Goal: Use online tool/utility: Use online tool/utility

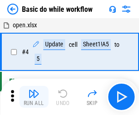
click at [34, 97] on img "button" at bounding box center [33, 94] width 11 height 11
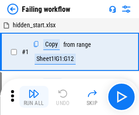
click at [34, 97] on img "button" at bounding box center [33, 94] width 11 height 11
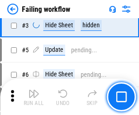
scroll to position [193, 0]
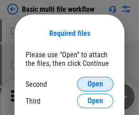
click at [95, 84] on span "Open" at bounding box center [96, 84] width 16 height 7
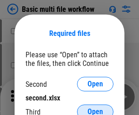
click at [95, 109] on span "Open" at bounding box center [96, 112] width 16 height 7
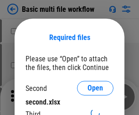
scroll to position [4, 0]
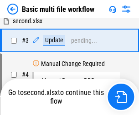
scroll to position [0, 0]
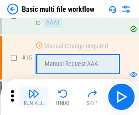
click at [34, 97] on img "button" at bounding box center [33, 94] width 11 height 11
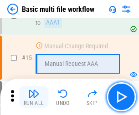
scroll to position [607, 0]
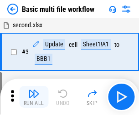
click at [34, 97] on img "button" at bounding box center [33, 94] width 11 height 11
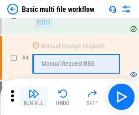
click at [34, 97] on img "button" at bounding box center [33, 94] width 11 height 11
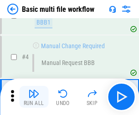
click at [34, 97] on img "button" at bounding box center [33, 94] width 11 height 11
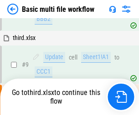
scroll to position [252, 0]
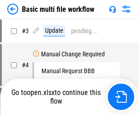
scroll to position [37, 0]
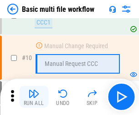
click at [34, 97] on img "button" at bounding box center [33, 94] width 11 height 11
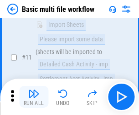
click at [34, 97] on img "button" at bounding box center [33, 94] width 11 height 11
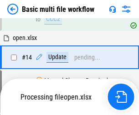
scroll to position [477, 0]
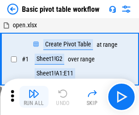
click at [34, 97] on img "button" at bounding box center [33, 94] width 11 height 11
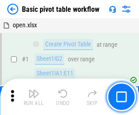
scroll to position [219, 0]
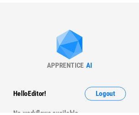
scroll to position [3, 0]
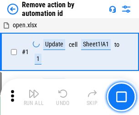
scroll to position [34, 0]
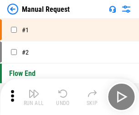
click at [34, 97] on img "button" at bounding box center [33, 94] width 11 height 11
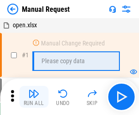
click at [34, 97] on img "button" at bounding box center [33, 94] width 11 height 11
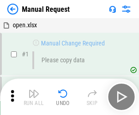
scroll to position [31, 0]
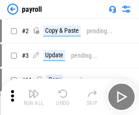
click at [34, 97] on img "button" at bounding box center [33, 94] width 11 height 11
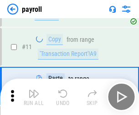
scroll to position [66, 0]
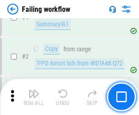
scroll to position [147, 0]
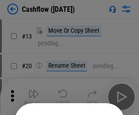
scroll to position [89, 0]
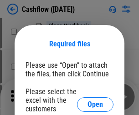
scroll to position [99, 0]
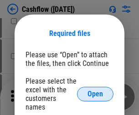
click at [95, 91] on span "Open" at bounding box center [96, 94] width 16 height 7
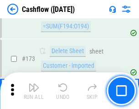
scroll to position [966, 0]
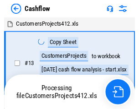
scroll to position [10, 0]
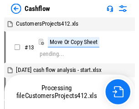
scroll to position [10, 0]
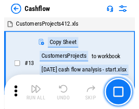
scroll to position [10, 0]
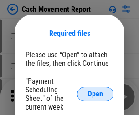
click at [95, 94] on span "Open" at bounding box center [96, 94] width 16 height 7
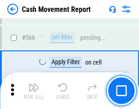
scroll to position [4182, 0]
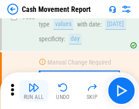
click at [34, 90] on img "button" at bounding box center [33, 87] width 11 height 11
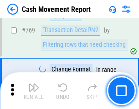
scroll to position [5071, 0]
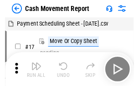
scroll to position [16, 0]
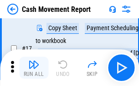
click at [34, 68] on img "button" at bounding box center [33, 64] width 11 height 11
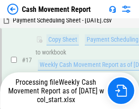
scroll to position [190, 0]
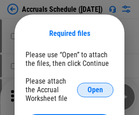
click at [95, 90] on span "Open" at bounding box center [96, 90] width 16 height 7
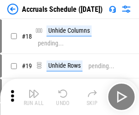
scroll to position [88, 0]
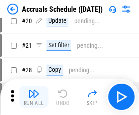
click at [34, 97] on img "button" at bounding box center [33, 94] width 11 height 11
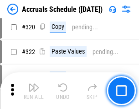
scroll to position [1697, 0]
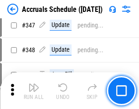
click at [34, 90] on img "button" at bounding box center [33, 87] width 11 height 11
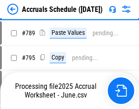
scroll to position [3833, 0]
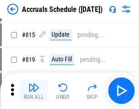
click at [34, 90] on img "button" at bounding box center [33, 87] width 11 height 11
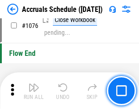
scroll to position [5465, 0]
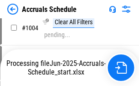
scroll to position [4649, 0]
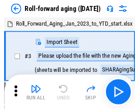
scroll to position [1, 0]
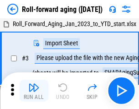
click at [34, 90] on img "button" at bounding box center [33, 87] width 11 height 11
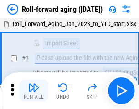
click at [34, 90] on img "button" at bounding box center [33, 87] width 11 height 11
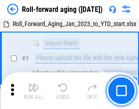
scroll to position [59, 0]
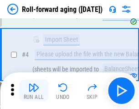
click at [34, 90] on img "button" at bounding box center [33, 87] width 11 height 11
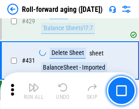
scroll to position [3164, 0]
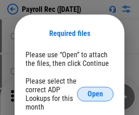
click at [95, 94] on span "Open" at bounding box center [96, 94] width 16 height 7
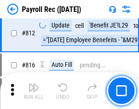
scroll to position [5798, 0]
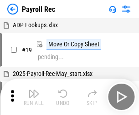
click at [34, 97] on img "button" at bounding box center [33, 94] width 11 height 11
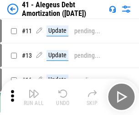
click at [34, 97] on img "button" at bounding box center [33, 94] width 11 height 11
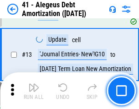
scroll to position [113, 0]
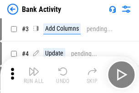
click at [34, 74] on img "button" at bounding box center [33, 71] width 11 height 11
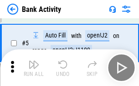
scroll to position [48, 0]
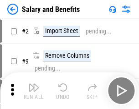
click at [34, 90] on img "button" at bounding box center [33, 87] width 11 height 11
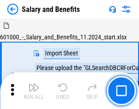
scroll to position [12, 0]
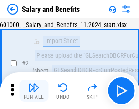
click at [34, 90] on img "button" at bounding box center [33, 87] width 11 height 11
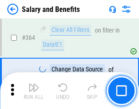
scroll to position [4297, 0]
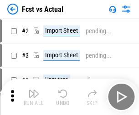
click at [34, 90] on img "button" at bounding box center [33, 94] width 11 height 11
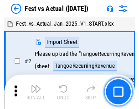
scroll to position [12, 0]
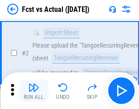
click at [34, 90] on img "button" at bounding box center [33, 87] width 11 height 11
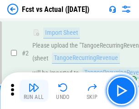
scroll to position [85, 0]
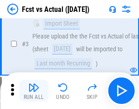
click at [34, 90] on img "button" at bounding box center [33, 87] width 11 height 11
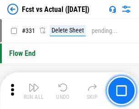
scroll to position [4368, 0]
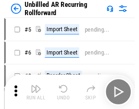
scroll to position [20, 0]
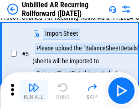
click at [34, 90] on img "button" at bounding box center [33, 87] width 11 height 11
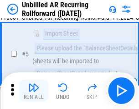
click at [34, 90] on img "button" at bounding box center [33, 87] width 11 height 11
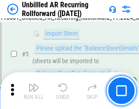
scroll to position [86, 0]
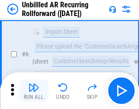
click at [34, 90] on img "button" at bounding box center [33, 87] width 11 height 11
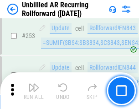
scroll to position [3100, 0]
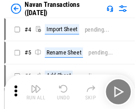
scroll to position [15, 0]
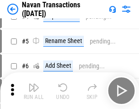
click at [34, 90] on img "button" at bounding box center [33, 87] width 11 height 11
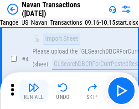
click at [34, 90] on img "button" at bounding box center [33, 87] width 11 height 11
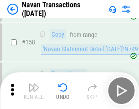
scroll to position [2959, 0]
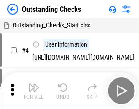
click at [34, 90] on img "button" at bounding box center [33, 87] width 11 height 11
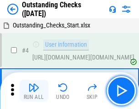
scroll to position [38, 0]
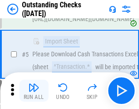
click at [34, 90] on img "button" at bounding box center [33, 87] width 11 height 11
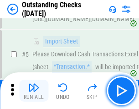
scroll to position [95, 0]
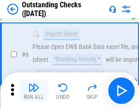
click at [34, 90] on img "button" at bounding box center [33, 87] width 11 height 11
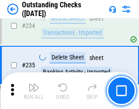
scroll to position [2771, 0]
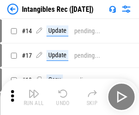
click at [34, 97] on img "button" at bounding box center [33, 94] width 11 height 11
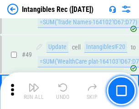
scroll to position [355, 0]
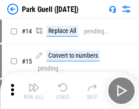
click at [34, 90] on img "button" at bounding box center [33, 87] width 11 height 11
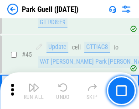
scroll to position [1141, 0]
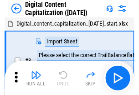
scroll to position [26, 0]
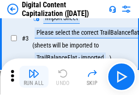
click at [34, 77] on img "button" at bounding box center [33, 73] width 11 height 11
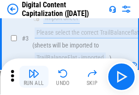
click at [34, 77] on img "button" at bounding box center [33, 73] width 11 height 11
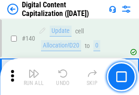
scroll to position [968, 0]
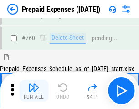
click at [34, 90] on img "button" at bounding box center [33, 87] width 11 height 11
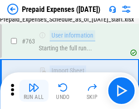
click at [34, 90] on img "button" at bounding box center [33, 87] width 11 height 11
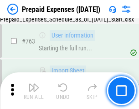
scroll to position [2583, 0]
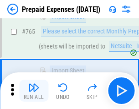
click at [34, 90] on img "button" at bounding box center [33, 87] width 11 height 11
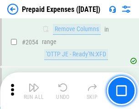
scroll to position [9539, 0]
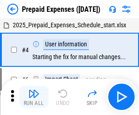
click at [34, 97] on img "button" at bounding box center [33, 94] width 11 height 11
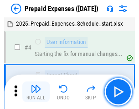
scroll to position [40, 0]
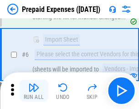
click at [34, 90] on img "button" at bounding box center [33, 87] width 11 height 11
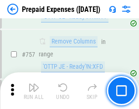
scroll to position [3252, 0]
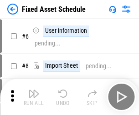
click at [34, 97] on img "button" at bounding box center [33, 94] width 11 height 11
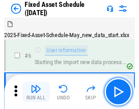
scroll to position [49, 0]
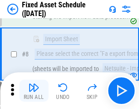
click at [34, 90] on img "button" at bounding box center [33, 87] width 11 height 11
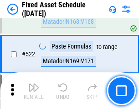
scroll to position [3172, 0]
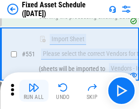
click at [34, 90] on img "button" at bounding box center [33, 87] width 11 height 11
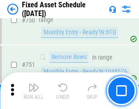
scroll to position [4449, 0]
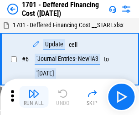
click at [34, 97] on img "button" at bounding box center [33, 94] width 11 height 11
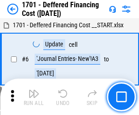
scroll to position [110, 0]
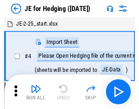
scroll to position [1, 0]
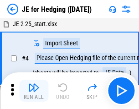
click at [34, 90] on img "button" at bounding box center [33, 87] width 11 height 11
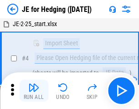
click at [34, 90] on img "button" at bounding box center [33, 87] width 11 height 11
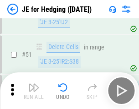
scroll to position [591, 0]
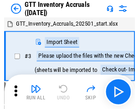
scroll to position [1, 0]
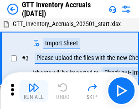
click at [34, 90] on img "button" at bounding box center [33, 87] width 11 height 11
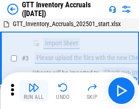
click at [34, 90] on img "button" at bounding box center [33, 87] width 11 height 11
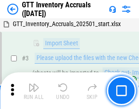
scroll to position [59, 0]
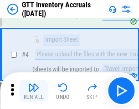
click at [34, 90] on img "button" at bounding box center [33, 87] width 11 height 11
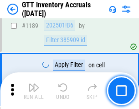
scroll to position [7452, 0]
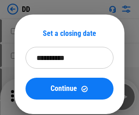
click at [34, 97] on img "button" at bounding box center [33, 94] width 11 height 11
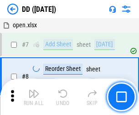
scroll to position [88, 0]
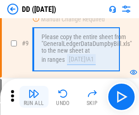
click at [34, 97] on img "button" at bounding box center [33, 94] width 11 height 11
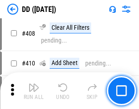
scroll to position [4083, 0]
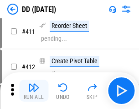
click at [34, 90] on img "button" at bounding box center [33, 87] width 11 height 11
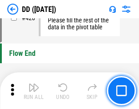
scroll to position [4368, 0]
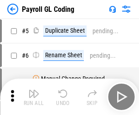
click at [34, 97] on img "button" at bounding box center [33, 94] width 11 height 11
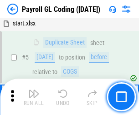
scroll to position [110, 0]
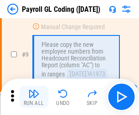
click at [34, 97] on img "button" at bounding box center [33, 94] width 11 height 11
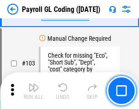
scroll to position [2141, 0]
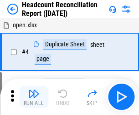
click at [34, 97] on img "button" at bounding box center [33, 94] width 11 height 11
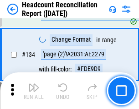
scroll to position [1097, 0]
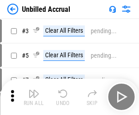
click at [34, 97] on img "button" at bounding box center [33, 94] width 11 height 11
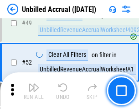
scroll to position [828, 0]
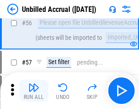
click at [34, 90] on img "button" at bounding box center [33, 87] width 11 height 11
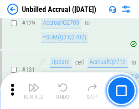
scroll to position [2718, 0]
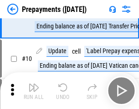
scroll to position [57, 0]
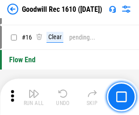
scroll to position [156, 0]
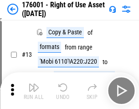
scroll to position [59, 0]
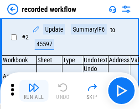
click at [34, 90] on img "button" at bounding box center [33, 87] width 11 height 11
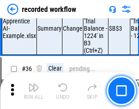
scroll to position [2852, 0]
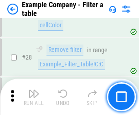
scroll to position [835, 0]
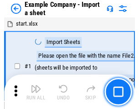
scroll to position [14, 0]
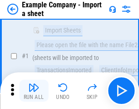
click at [34, 90] on img "button" at bounding box center [33, 87] width 11 height 11
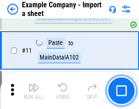
scroll to position [202, 0]
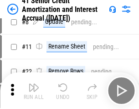
click at [34, 90] on img "button" at bounding box center [33, 87] width 11 height 11
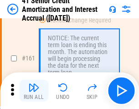
click at [34, 90] on img "button" at bounding box center [33, 87] width 11 height 11
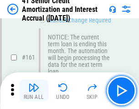
scroll to position [976, 0]
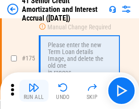
click at [34, 90] on img "button" at bounding box center [33, 87] width 11 height 11
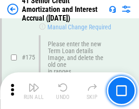
scroll to position [1069, 0]
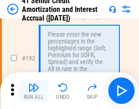
click at [34, 90] on img "button" at bounding box center [33, 87] width 11 height 11
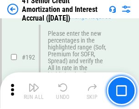
scroll to position [1164, 0]
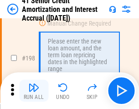
click at [34, 90] on img "button" at bounding box center [33, 87] width 11 height 11
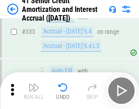
scroll to position [2331, 0]
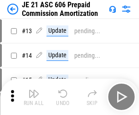
click at [34, 90] on img "button" at bounding box center [33, 94] width 11 height 11
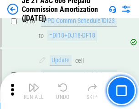
scroll to position [1704, 0]
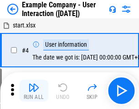
click at [34, 90] on img "button" at bounding box center [33, 87] width 11 height 11
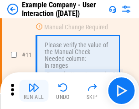
click at [34, 90] on img "button" at bounding box center [33, 87] width 11 height 11
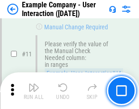
scroll to position [198, 0]
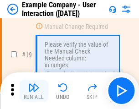
click at [34, 90] on img "button" at bounding box center [33, 87] width 11 height 11
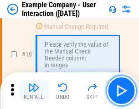
click at [34, 90] on img "button" at bounding box center [33, 87] width 11 height 11
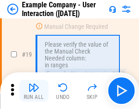
click at [34, 90] on img "button" at bounding box center [33, 87] width 11 height 11
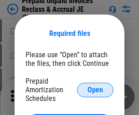
click at [95, 90] on span "Open" at bounding box center [96, 90] width 16 height 7
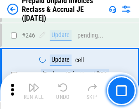
scroll to position [1232, 0]
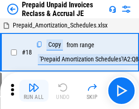
click at [34, 90] on img "button" at bounding box center [33, 87] width 11 height 11
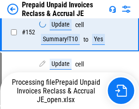
scroll to position [701, 0]
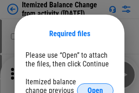
click at [95, 87] on span "Open" at bounding box center [96, 90] width 16 height 7
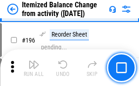
scroll to position [1756, 0]
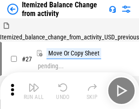
scroll to position [14, 0]
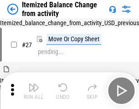
click at [34, 90] on img "button" at bounding box center [33, 87] width 11 height 11
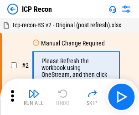
scroll to position [4, 0]
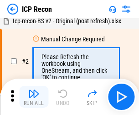
click at [34, 97] on img "button" at bounding box center [33, 94] width 11 height 11
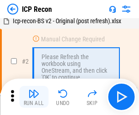
click at [34, 97] on img "button" at bounding box center [33, 94] width 11 height 11
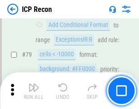
scroll to position [894, 0]
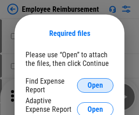
click at [95, 86] on span "Open" at bounding box center [96, 85] width 16 height 7
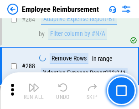
scroll to position [2480, 0]
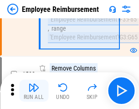
click at [34, 90] on img "button" at bounding box center [33, 87] width 11 height 11
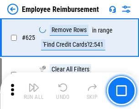
scroll to position [5464, 0]
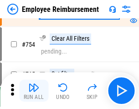
click at [34, 90] on img "button" at bounding box center [33, 87] width 11 height 11
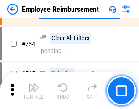
click at [34, 90] on img "button" at bounding box center [33, 87] width 11 height 11
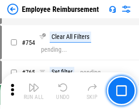
scroll to position [6402, 0]
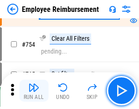
click at [34, 90] on img "button" at bounding box center [33, 87] width 11 height 11
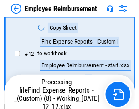
scroll to position [186, 0]
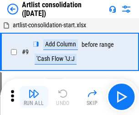
click at [34, 97] on img "button" at bounding box center [33, 94] width 11 height 11
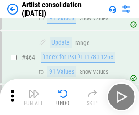
scroll to position [3996, 0]
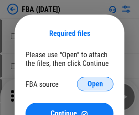
click at [95, 84] on span "Open" at bounding box center [96, 84] width 16 height 7
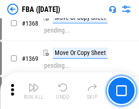
scroll to position [9800, 0]
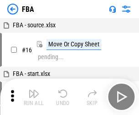
scroll to position [9, 0]
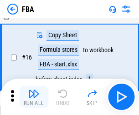
click at [34, 97] on img "button" at bounding box center [33, 94] width 11 height 11
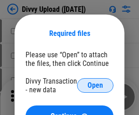
click at [95, 86] on span "Open" at bounding box center [96, 85] width 16 height 7
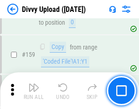
scroll to position [945, 0]
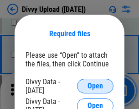
click at [95, 86] on span "Open" at bounding box center [96, 85] width 16 height 7
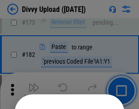
scroll to position [1024, 0]
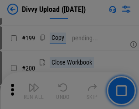
scroll to position [1327, 0]
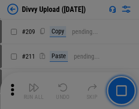
scroll to position [1550, 0]
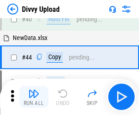
click at [34, 97] on img "button" at bounding box center [33, 94] width 11 height 11
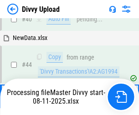
scroll to position [100, 0]
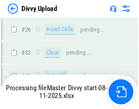
scroll to position [945, 0]
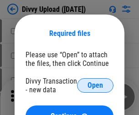
click at [95, 86] on span "Open" at bounding box center [96, 85] width 16 height 7
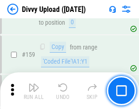
scroll to position [945, 0]
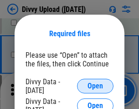
click at [95, 86] on span "Open" at bounding box center [96, 85] width 16 height 7
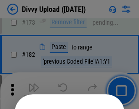
scroll to position [1024, 0]
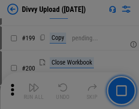
scroll to position [1327, 0]
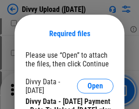
scroll to position [2140, 0]
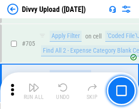
scroll to position [6243, 0]
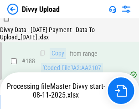
scroll to position [1074, 0]
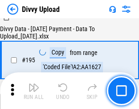
scroll to position [1275, 0]
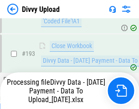
scroll to position [1222, 0]
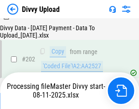
scroll to position [1477, 0]
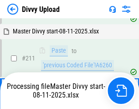
scroll to position [1724, 0]
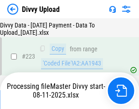
scroll to position [2080, 0]
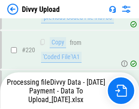
scroll to position [2027, 0]
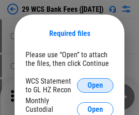
click at [95, 86] on span "Open" at bounding box center [96, 85] width 16 height 7
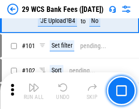
scroll to position [889, 0]
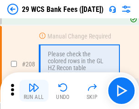
click at [34, 90] on img "button" at bounding box center [33, 87] width 11 height 11
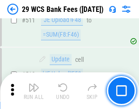
scroll to position [4591, 0]
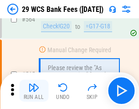
click at [34, 90] on img "button" at bounding box center [33, 87] width 11 height 11
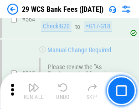
scroll to position [4935, 0]
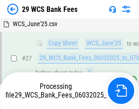
scroll to position [182, 0]
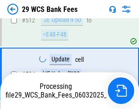
scroll to position [4872, 0]
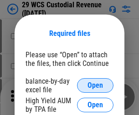
click at [95, 86] on span "Open" at bounding box center [96, 85] width 16 height 7
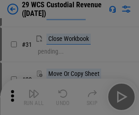
scroll to position [196, 0]
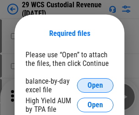
click at [95, 86] on span "Open" at bounding box center [96, 85] width 16 height 7
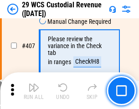
scroll to position [4227, 0]
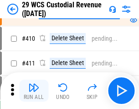
click at [34, 90] on img "button" at bounding box center [33, 87] width 11 height 11
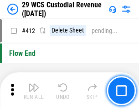
scroll to position [4358, 0]
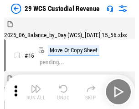
scroll to position [22, 0]
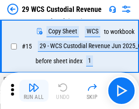
click at [34, 90] on img "button" at bounding box center [33, 87] width 11 height 11
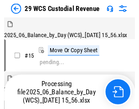
scroll to position [22, 0]
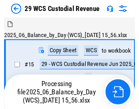
scroll to position [22, 0]
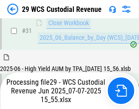
scroll to position [469, 0]
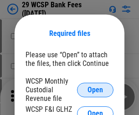
click at [95, 90] on span "Open" at bounding box center [96, 90] width 16 height 7
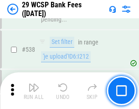
scroll to position [3506, 0]
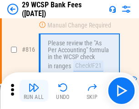
click at [34, 90] on img "button" at bounding box center [33, 87] width 11 height 11
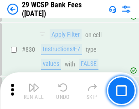
scroll to position [5790, 0]
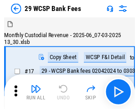
scroll to position [22, 0]
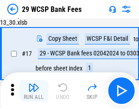
click at [34, 90] on img "button" at bounding box center [33, 87] width 11 height 11
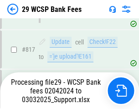
scroll to position [5611, 0]
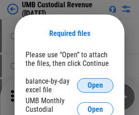
click at [95, 86] on span "Open" at bounding box center [96, 85] width 16 height 7
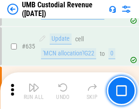
scroll to position [4776, 0]
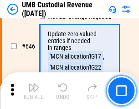
click at [34, 90] on img "button" at bounding box center [33, 87] width 11 height 11
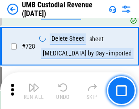
scroll to position [5629, 0]
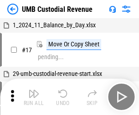
scroll to position [7, 0]
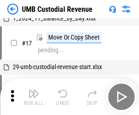
click at [34, 97] on img "button" at bounding box center [33, 94] width 11 height 11
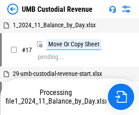
scroll to position [7, 0]
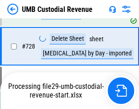
scroll to position [5608, 0]
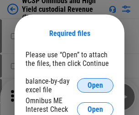
click at [95, 86] on span "Open" at bounding box center [96, 85] width 16 height 7
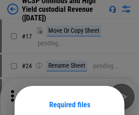
scroll to position [72, 0]
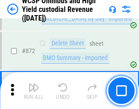
scroll to position [7723, 0]
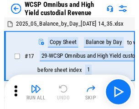
scroll to position [5, 0]
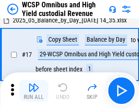
click at [34, 90] on img "button" at bounding box center [33, 87] width 11 height 11
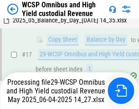
scroll to position [190, 0]
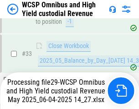
scroll to position [405, 0]
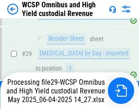
scroll to position [190, 0]
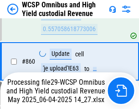
scroll to position [7702, 0]
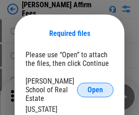
click at [95, 87] on span "Open" at bounding box center [96, 90] width 16 height 7
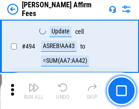
scroll to position [2481, 0]
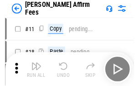
scroll to position [9, 0]
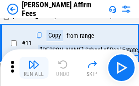
click at [34, 68] on img "button" at bounding box center [33, 64] width 11 height 11
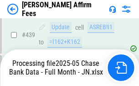
scroll to position [2393, 0]
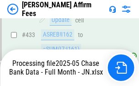
scroll to position [2393, 0]
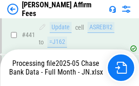
scroll to position [2393, 0]
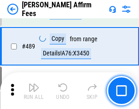
scroll to position [2382, 0]
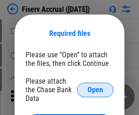
click at [95, 87] on span "Open" at bounding box center [96, 90] width 16 height 7
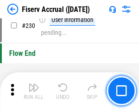
scroll to position [2892, 0]
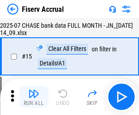
click at [34, 97] on img "button" at bounding box center [33, 94] width 11 height 11
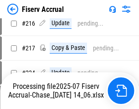
scroll to position [2826, 0]
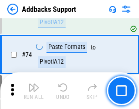
scroll to position [664, 0]
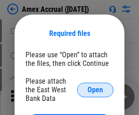
click at [95, 90] on span "Open" at bounding box center [96, 90] width 16 height 7
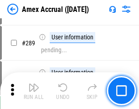
scroll to position [2499, 0]
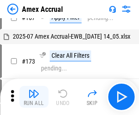
click at [34, 97] on img "button" at bounding box center [33, 94] width 11 height 11
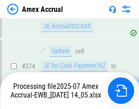
scroll to position [2720, 0]
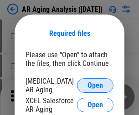
click at [95, 84] on span "Open" at bounding box center [96, 85] width 16 height 7
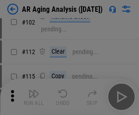
scroll to position [125, 0]
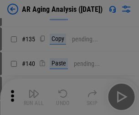
scroll to position [275, 0]
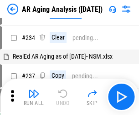
scroll to position [9, 0]
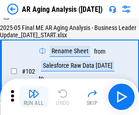
click at [34, 97] on img "button" at bounding box center [33, 94] width 11 height 11
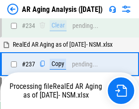
scroll to position [1415, 0]
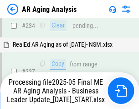
scroll to position [1404, 0]
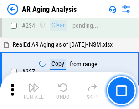
scroll to position [1404, 0]
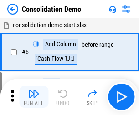
click at [34, 97] on img "button" at bounding box center [33, 94] width 11 height 11
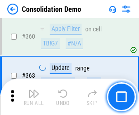
scroll to position [3059, 0]
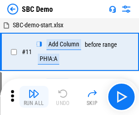
click at [34, 97] on img "button" at bounding box center [33, 94] width 11 height 11
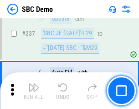
scroll to position [2401, 0]
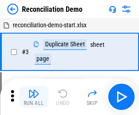
click at [34, 97] on img "button" at bounding box center [33, 94] width 11 height 11
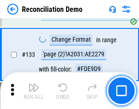
scroll to position [1084, 0]
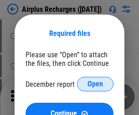
click at [95, 84] on span "Open" at bounding box center [96, 84] width 16 height 7
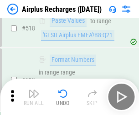
scroll to position [3927, 0]
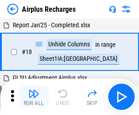
click at [34, 97] on img "button" at bounding box center [33, 94] width 11 height 11
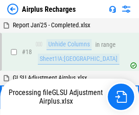
scroll to position [40, 0]
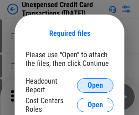
click at [95, 86] on span "Open" at bounding box center [96, 85] width 16 height 7
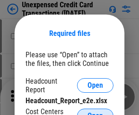
click at [95, 113] on span "Open" at bounding box center [96, 116] width 16 height 7
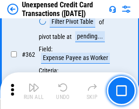
scroll to position [2347, 0]
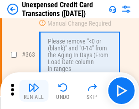
click at [34, 90] on img "button" at bounding box center [33, 87] width 11 height 11
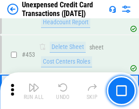
scroll to position [3112, 0]
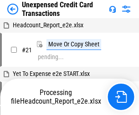
scroll to position [14, 0]
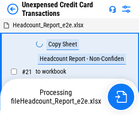
scroll to position [14, 0]
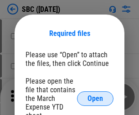
click at [95, 99] on span "Open" at bounding box center [96, 98] width 16 height 7
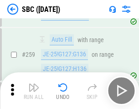
scroll to position [1783, 0]
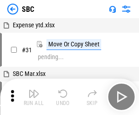
scroll to position [9, 0]
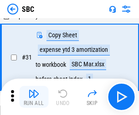
click at [34, 97] on img "button" at bounding box center [33, 94] width 11 height 11
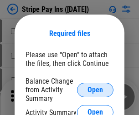
click at [95, 90] on span "Open" at bounding box center [96, 90] width 16 height 7
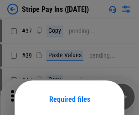
scroll to position [66, 0]
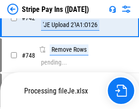
scroll to position [4731, 0]
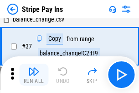
click at [34, 74] on img "button" at bounding box center [33, 71] width 11 height 11
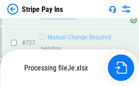
scroll to position [4711, 0]
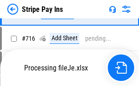
scroll to position [4711, 0]
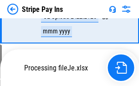
scroll to position [4711, 0]
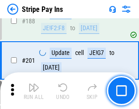
scroll to position [1300, 0]
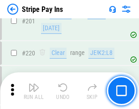
click at [34, 90] on img "button" at bounding box center [33, 87] width 11 height 11
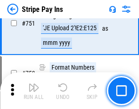
scroll to position [4699, 0]
